Goal: Task Accomplishment & Management: Use online tool/utility

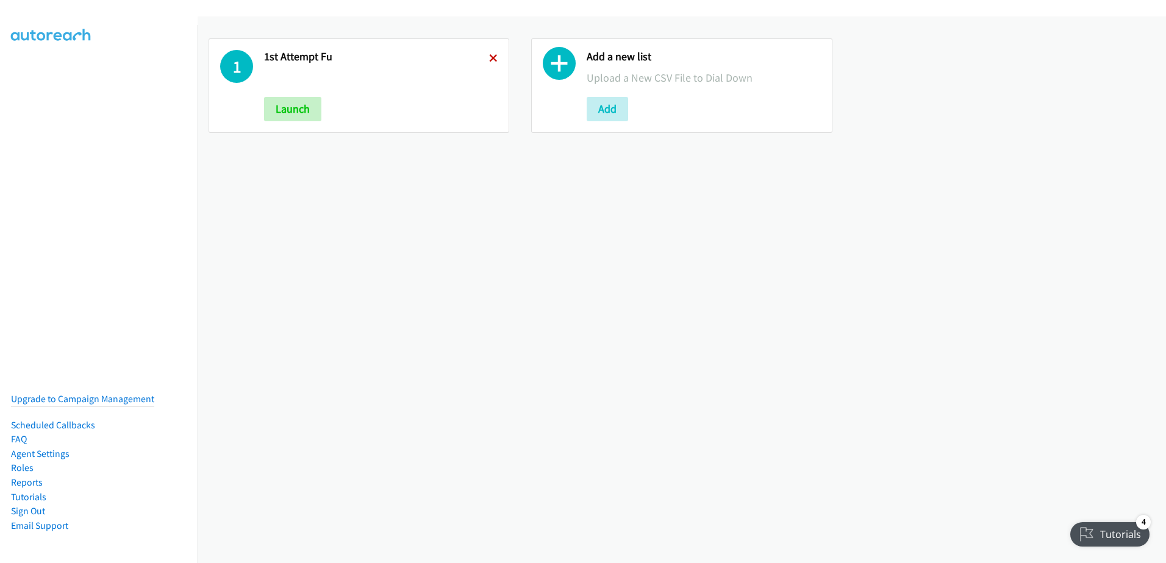
click at [493, 57] on icon at bounding box center [493, 59] width 9 height 9
click at [660, 311] on div "Add a new list Upload a New CSV File to Dial Down Add" at bounding box center [682, 289] width 968 height 547
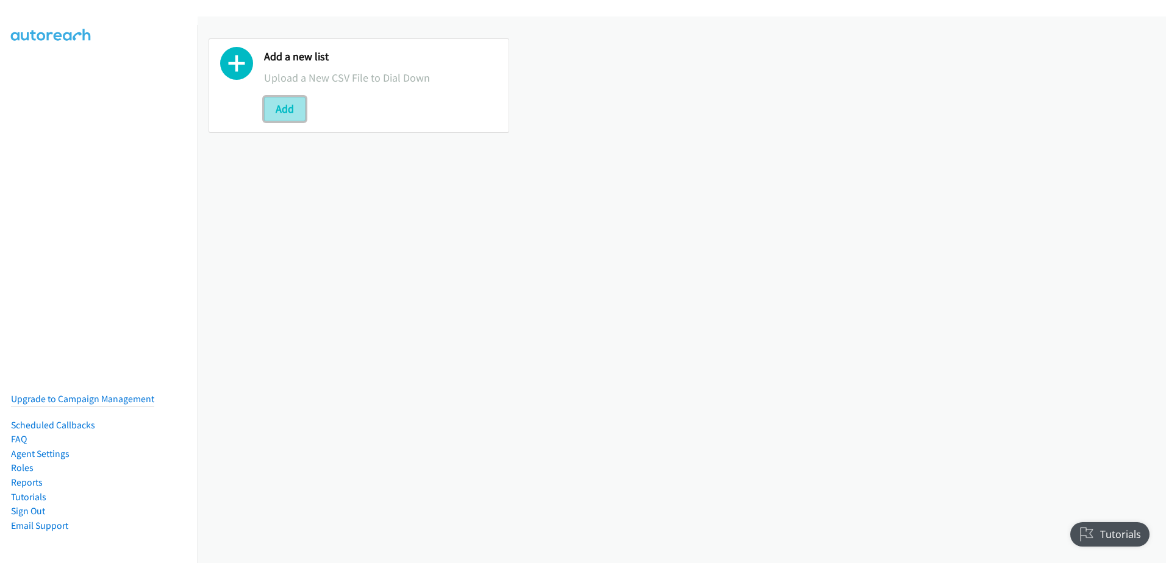
click at [278, 105] on button "Add" at bounding box center [284, 109] width 41 height 24
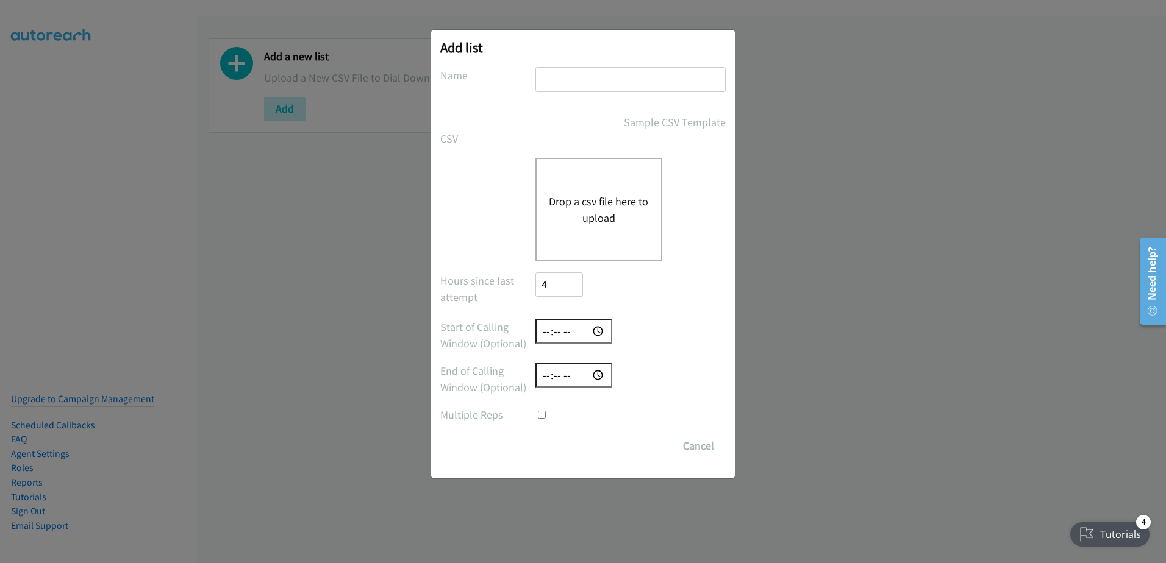
click at [588, 75] on input "text" at bounding box center [630, 79] width 190 height 25
type input "New leads 09-16"
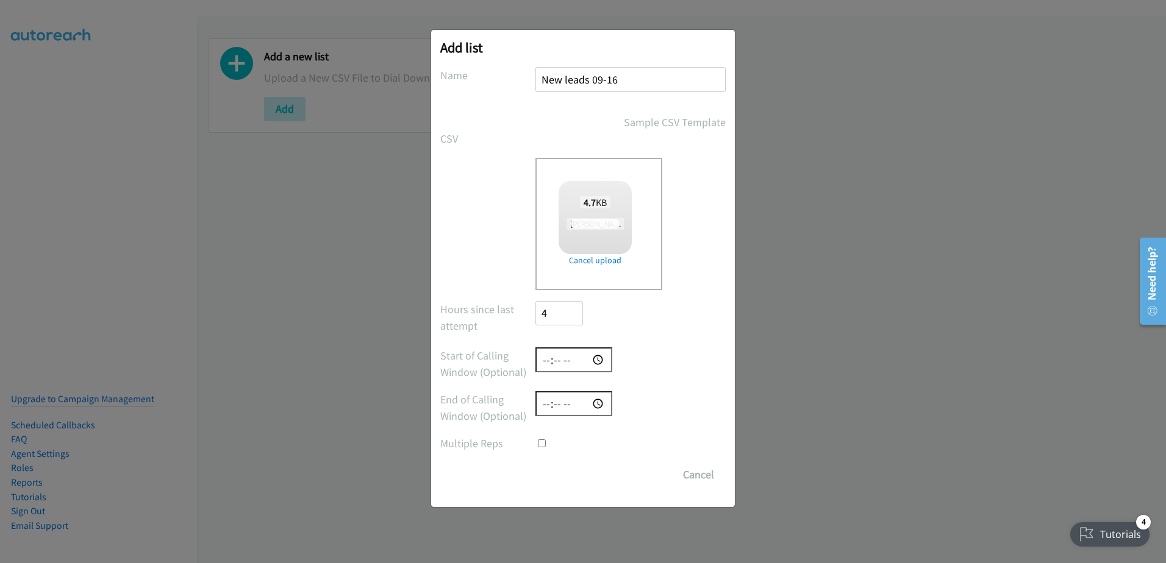
checkbox input "true"
click at [570, 480] on input "Save List" at bounding box center [567, 475] width 64 height 24
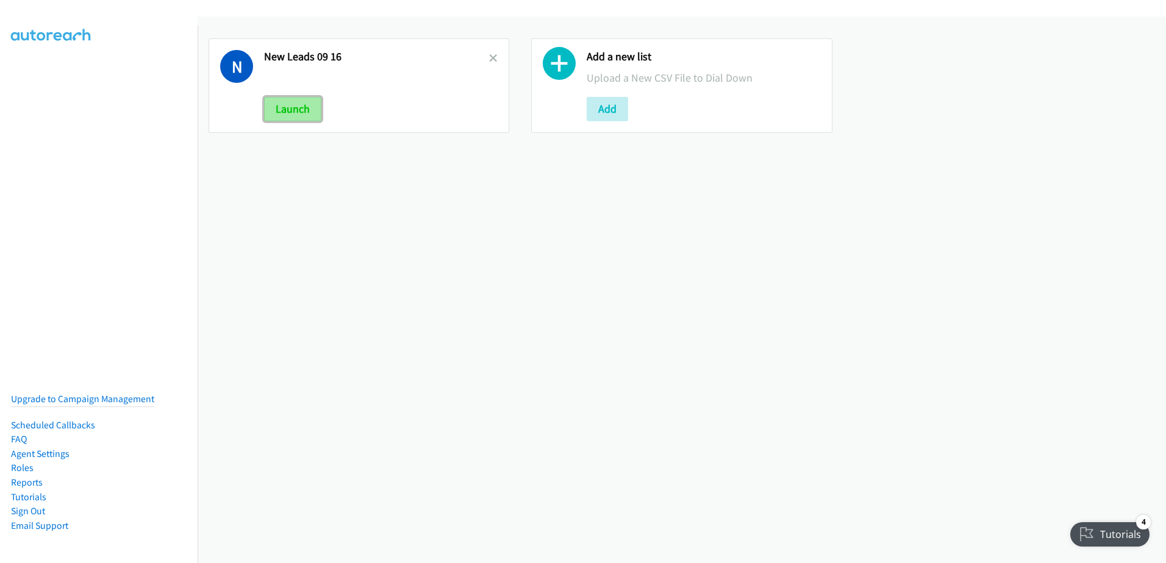
click at [293, 105] on button "Launch" at bounding box center [292, 109] width 57 height 24
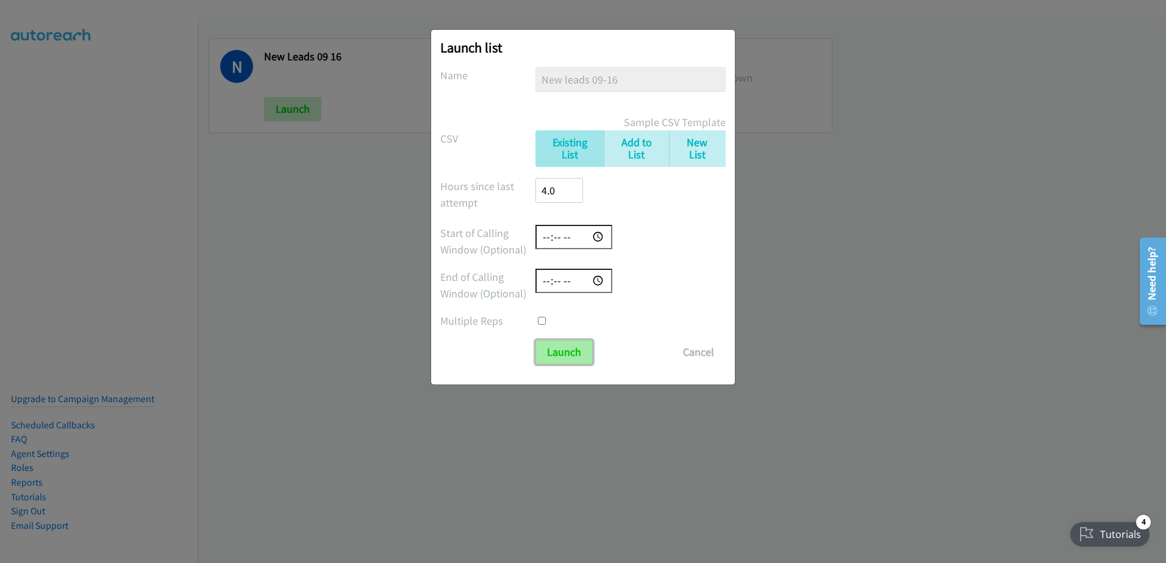
click at [557, 352] on input "Launch" at bounding box center [563, 352] width 57 height 24
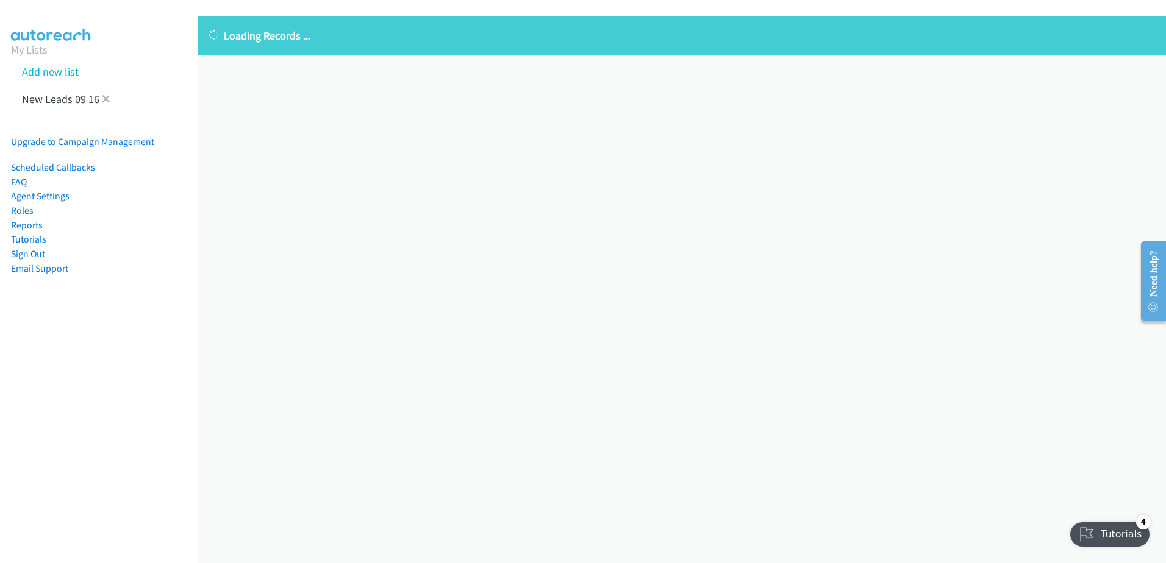
click at [71, 98] on link "New Leads 09 16" at bounding box center [60, 99] width 77 height 14
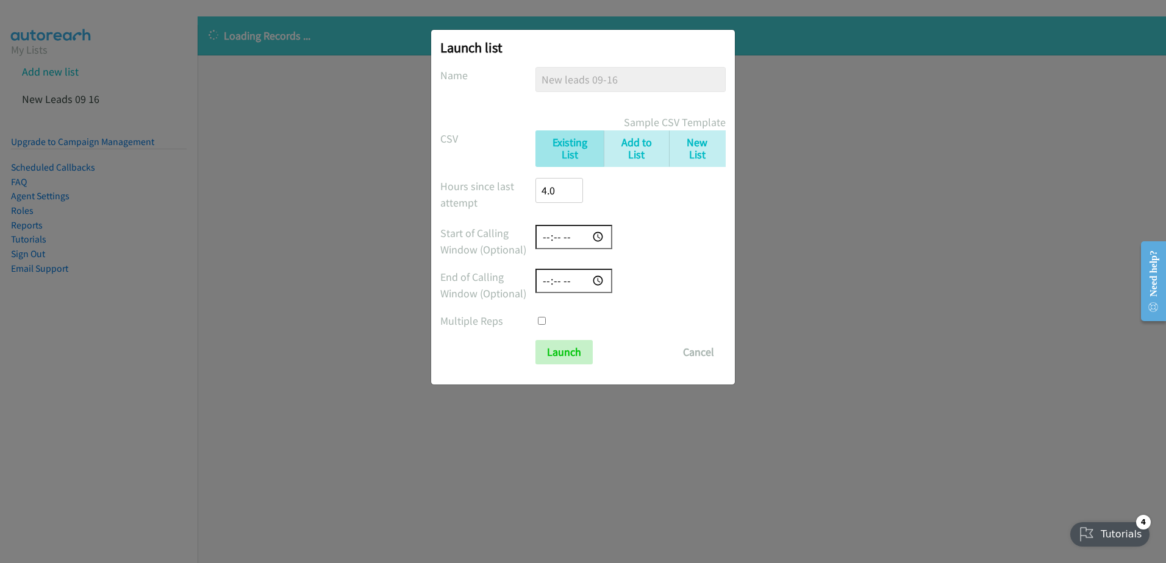
click at [824, 299] on div "Launch list No phone fields were returned for that Report or List View Please u…" at bounding box center [583, 287] width 1166 height 552
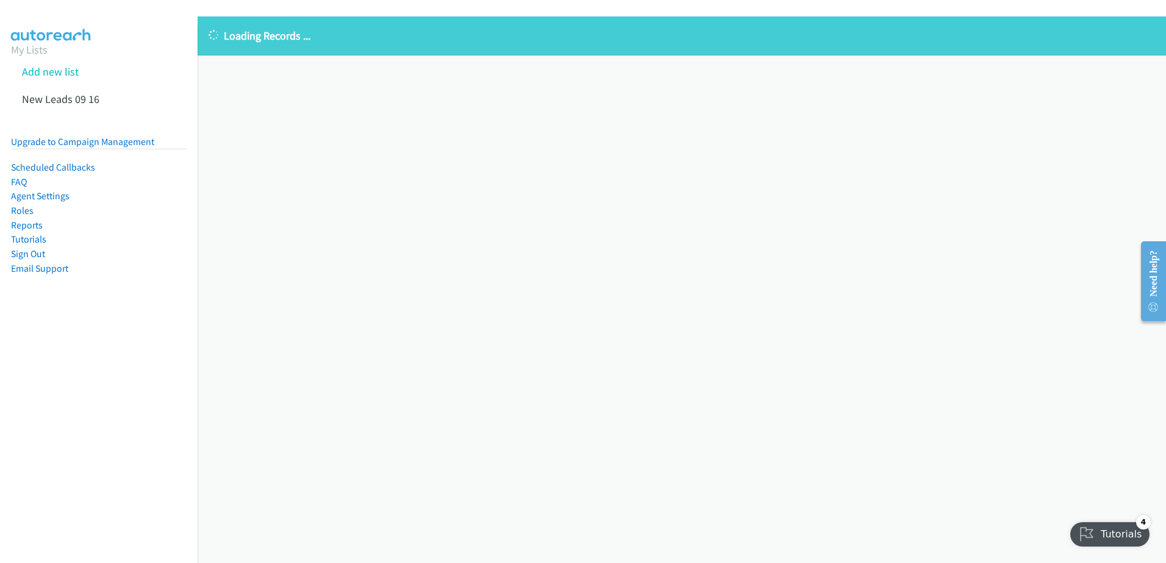
click at [418, 88] on div "Loading Records ... Sorry, something went wrong please try again." at bounding box center [682, 289] width 968 height 547
click at [427, 76] on div "Loading Records ... Sorry, something went wrong please try again." at bounding box center [682, 289] width 968 height 547
click at [63, 103] on link "New Leads 09 16" at bounding box center [60, 99] width 77 height 14
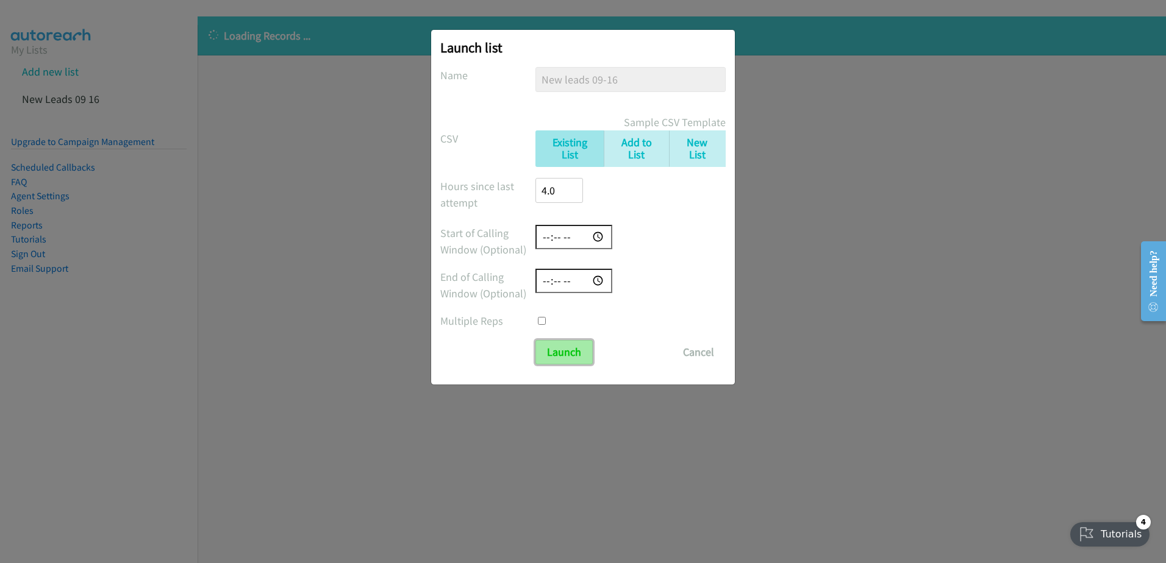
click at [573, 354] on input "Launch" at bounding box center [563, 352] width 57 height 24
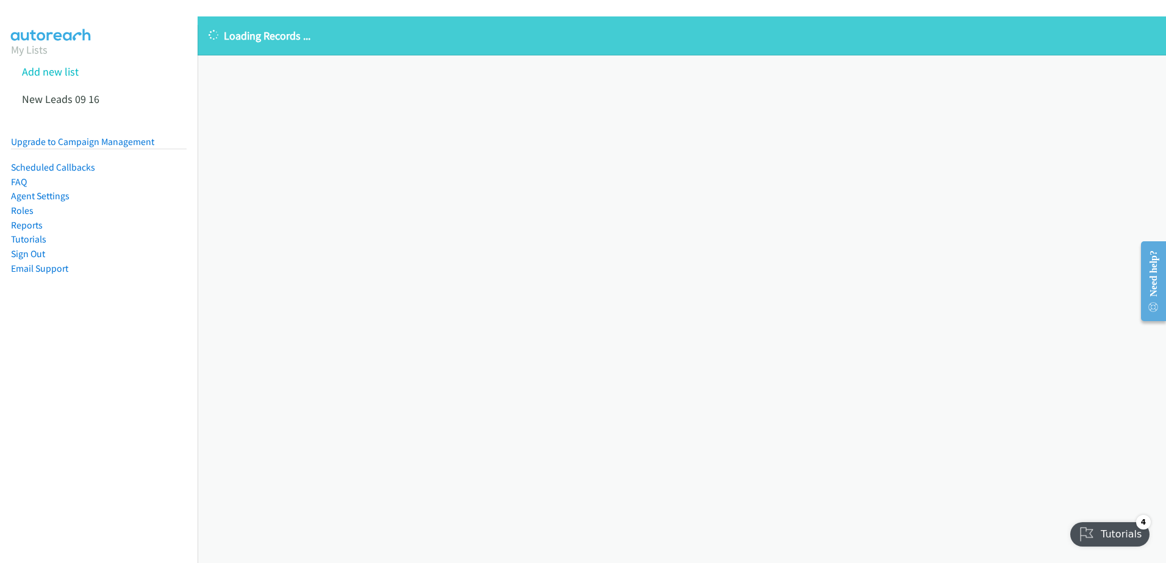
click at [10, 72] on aside "My Lists Add new list New Leads 09 16 Upgrade to Campaign Management Scheduled …" at bounding box center [99, 178] width 198 height 306
click at [5, 74] on aside "My Lists Add new list New Leads 09 16 Upgrade to Campaign Management Scheduled …" at bounding box center [99, 178] width 198 height 306
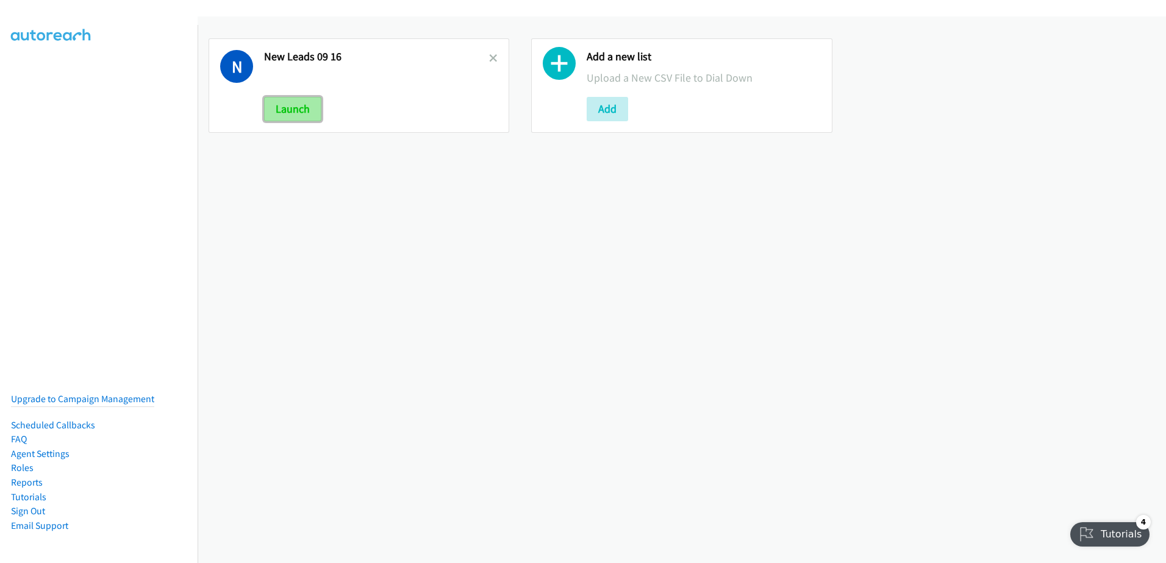
click at [309, 111] on button "Launch" at bounding box center [292, 109] width 57 height 24
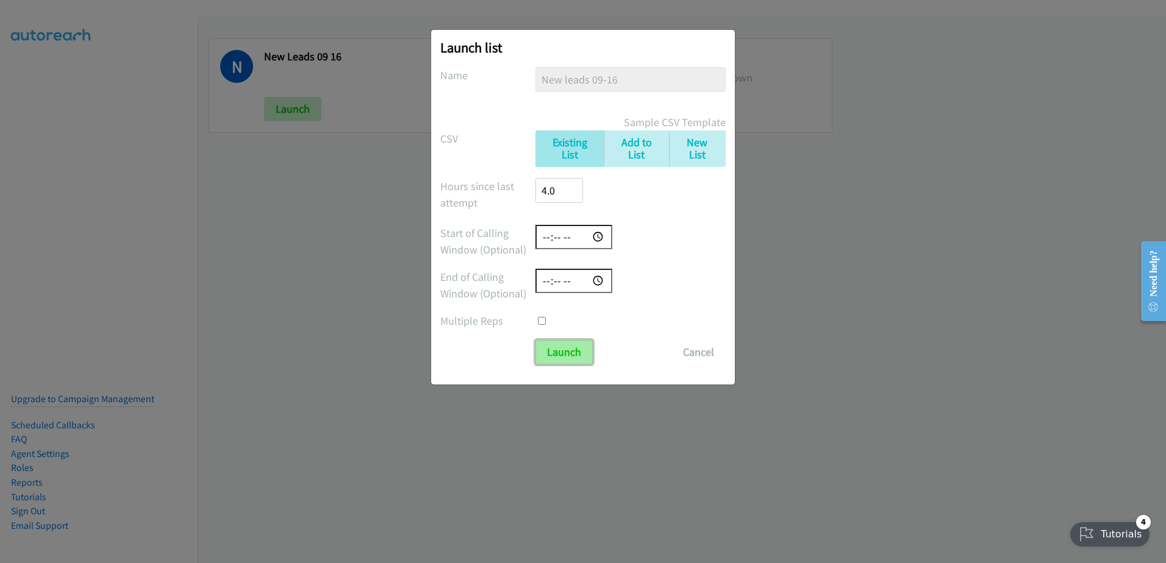
click at [556, 357] on input "Launch" at bounding box center [563, 352] width 57 height 24
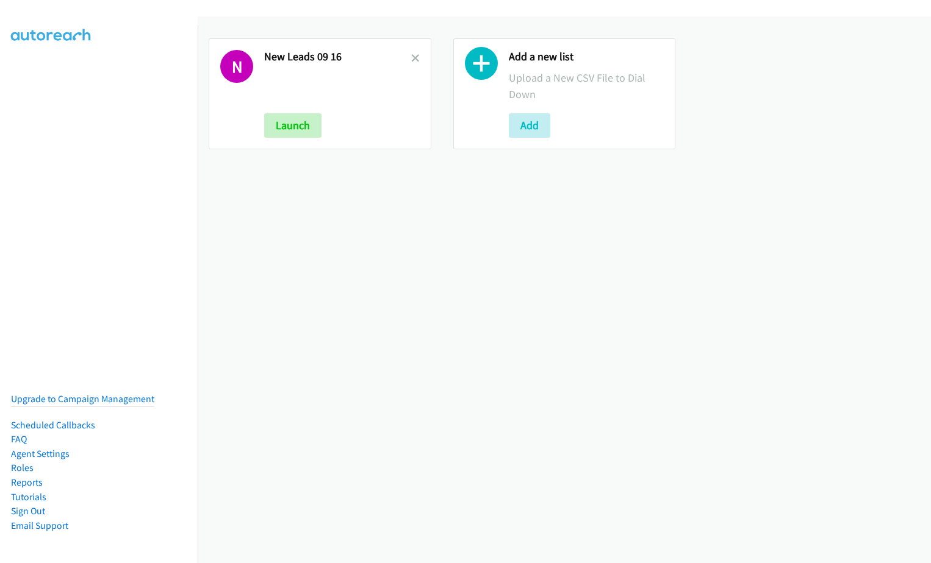
click at [302, 140] on div "N New Leads 09 16 Launch" at bounding box center [320, 93] width 223 height 111
click at [301, 128] on button "Launch" at bounding box center [292, 125] width 57 height 24
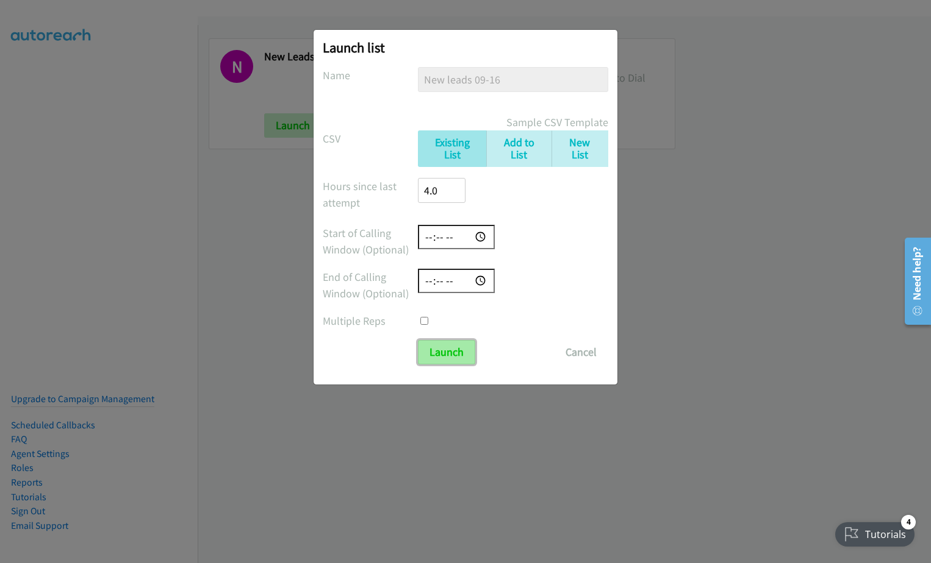
click at [432, 347] on input "Launch" at bounding box center [446, 352] width 57 height 24
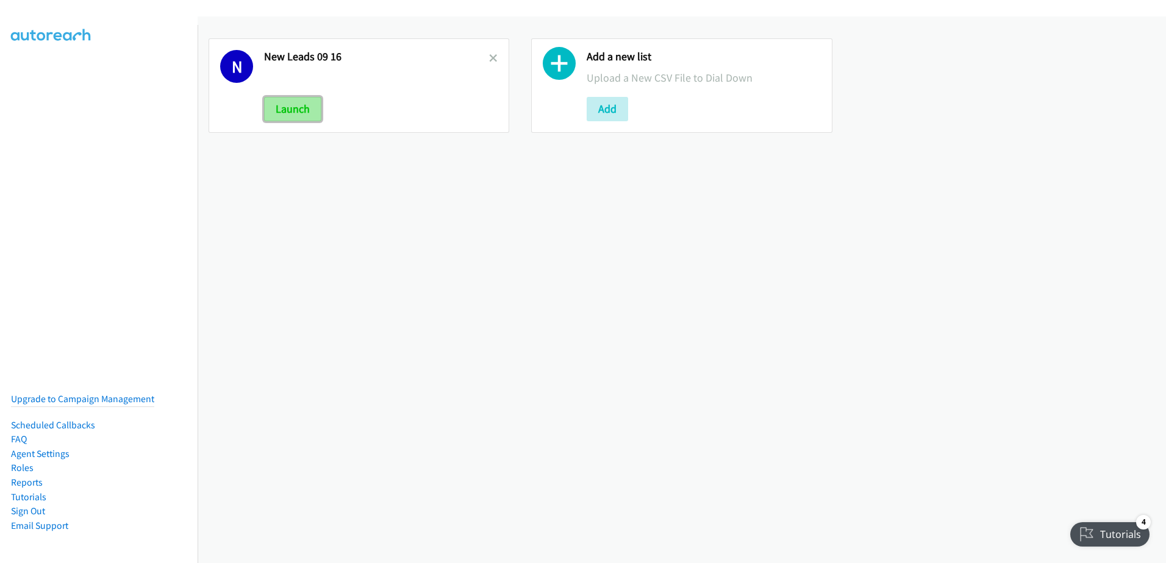
click at [294, 104] on button "Launch" at bounding box center [292, 109] width 57 height 24
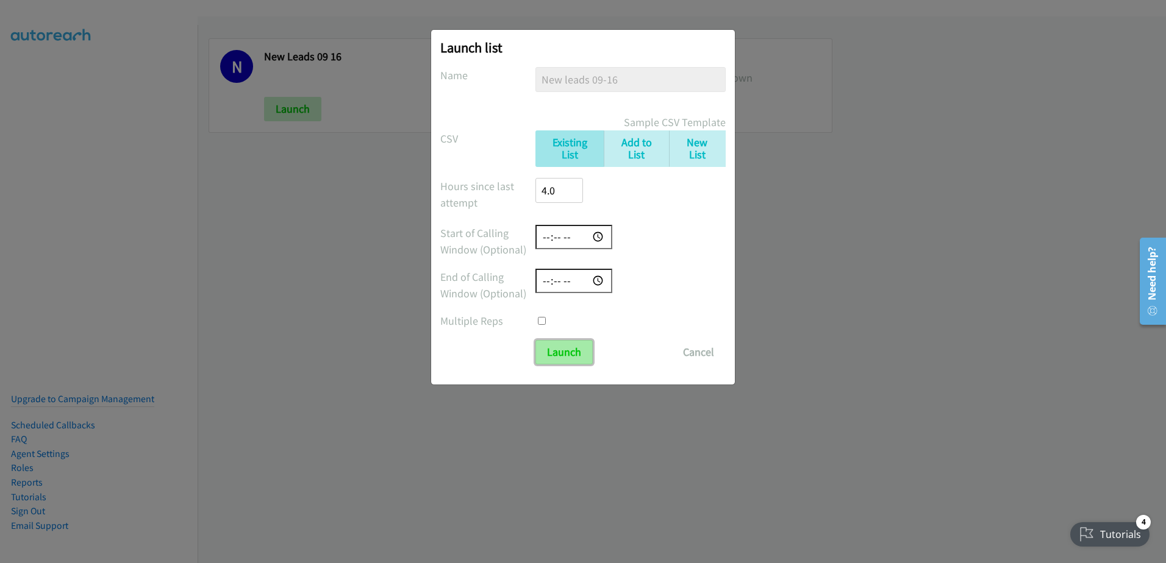
click at [553, 344] on input "Launch" at bounding box center [563, 352] width 57 height 24
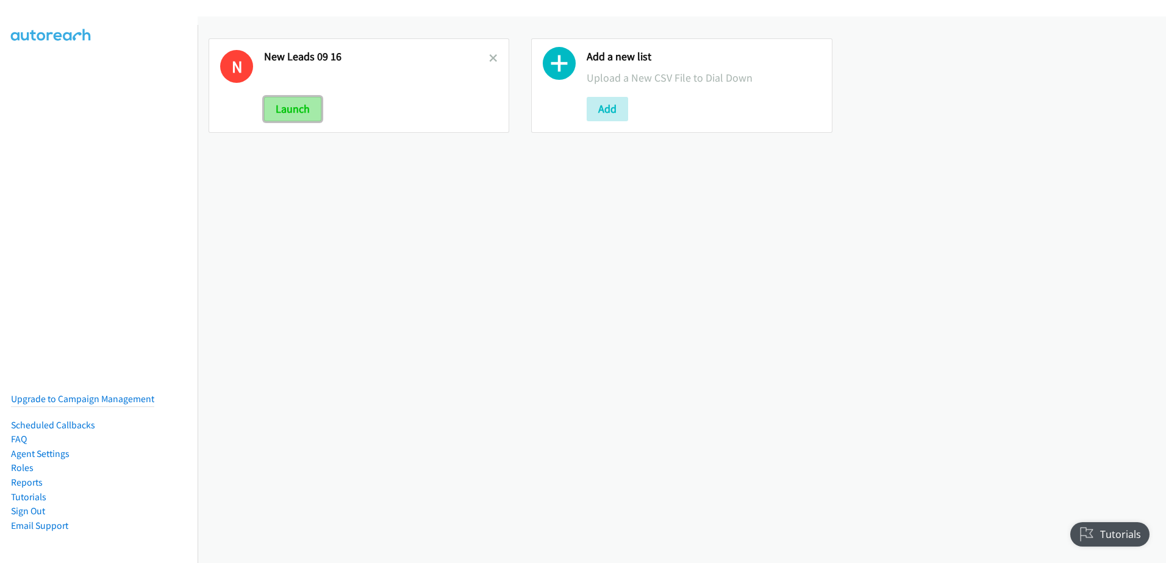
click at [288, 112] on button "Launch" at bounding box center [292, 109] width 57 height 24
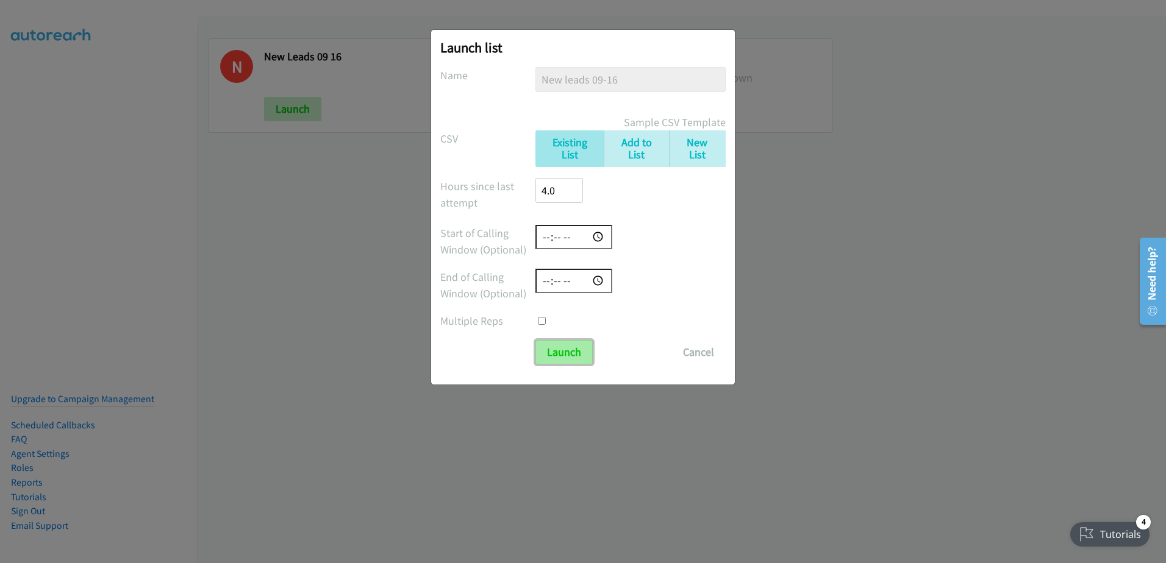
click at [569, 349] on input "Launch" at bounding box center [563, 352] width 57 height 24
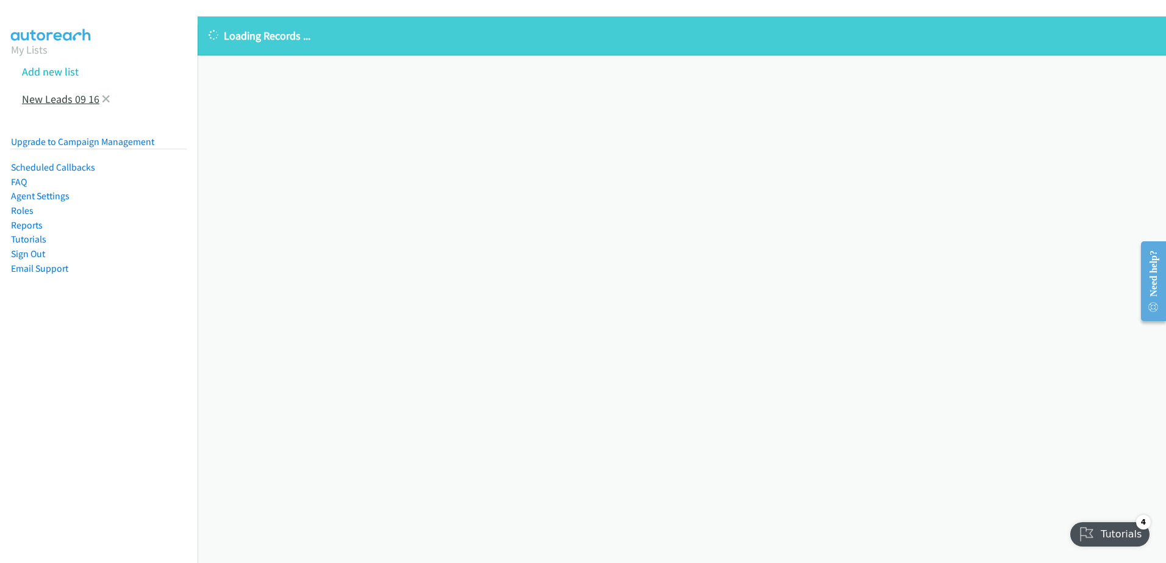
click at [70, 101] on link "New Leads 09 16" at bounding box center [60, 99] width 77 height 14
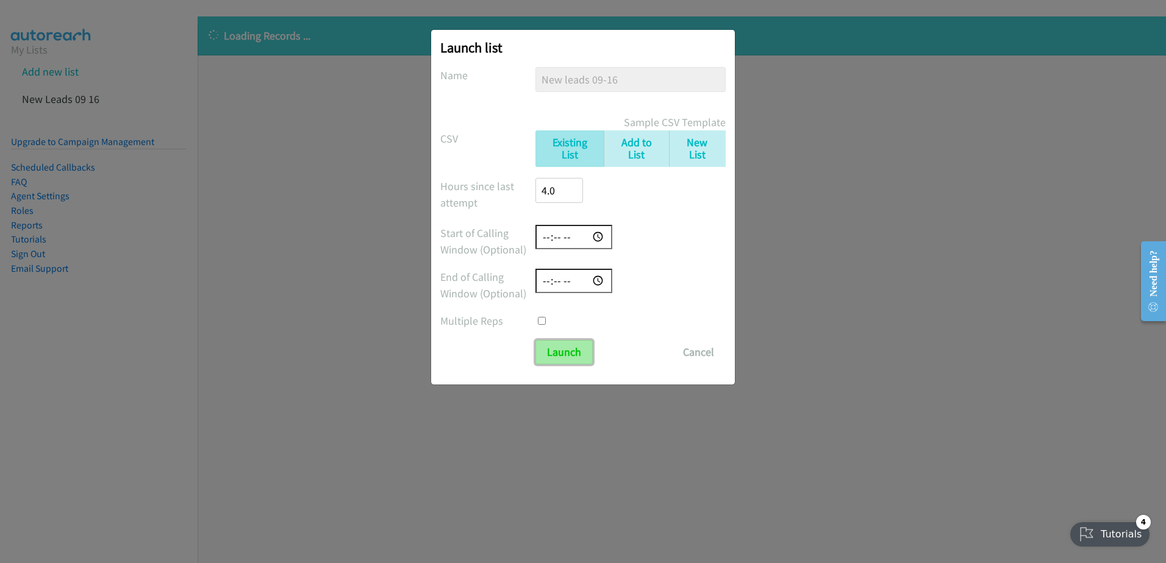
click at [563, 349] on input "Launch" at bounding box center [563, 352] width 57 height 24
